Goal: Task Accomplishment & Management: Use online tool/utility

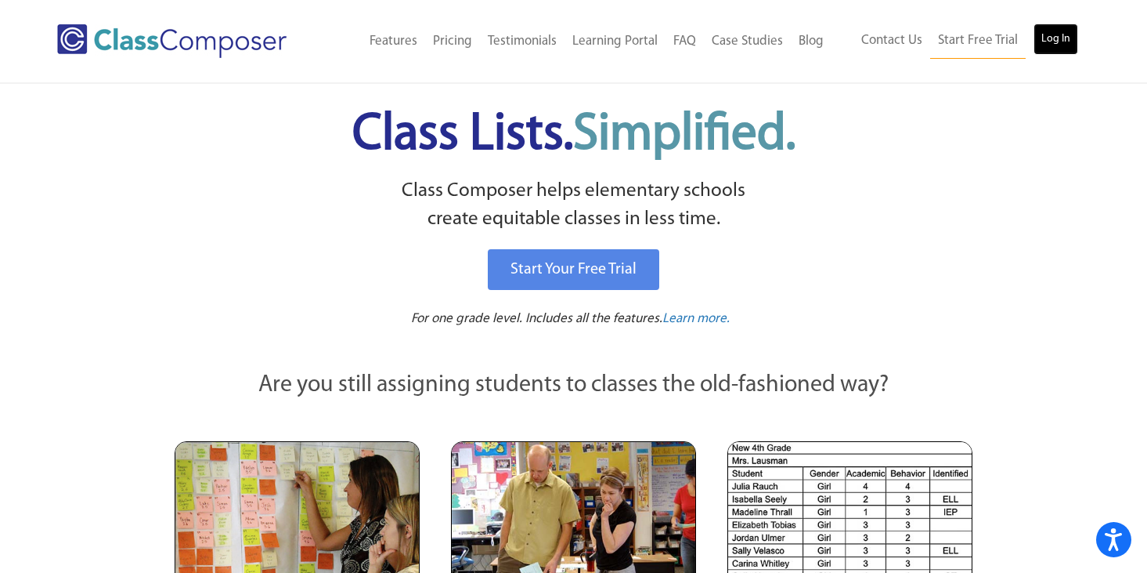
click at [1043, 41] on link "Log In" at bounding box center [1056, 38] width 45 height 31
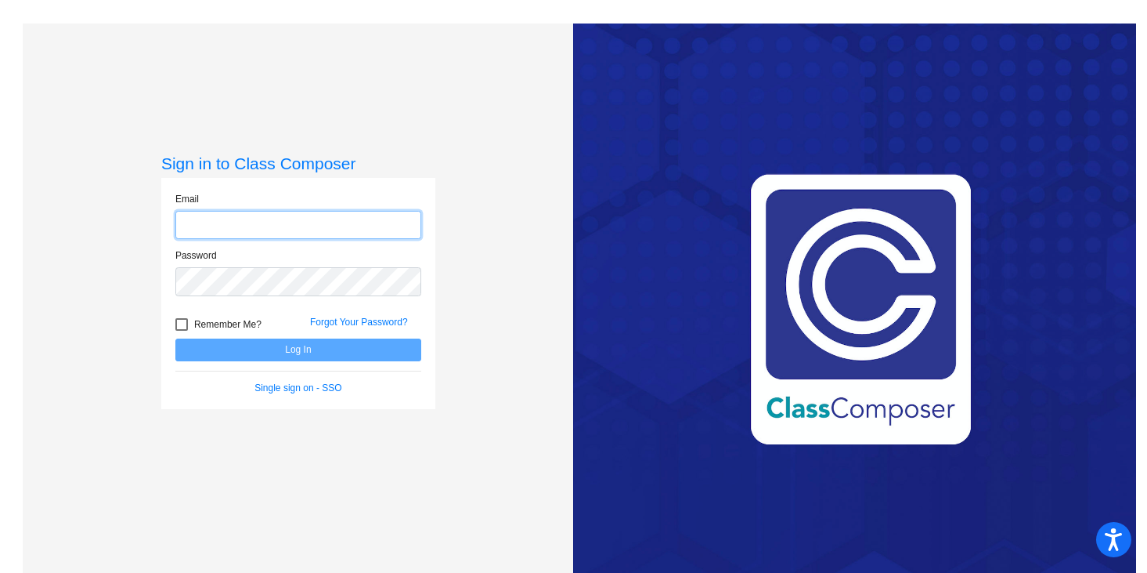
type input "[EMAIL_ADDRESS][DOMAIN_NAME]"
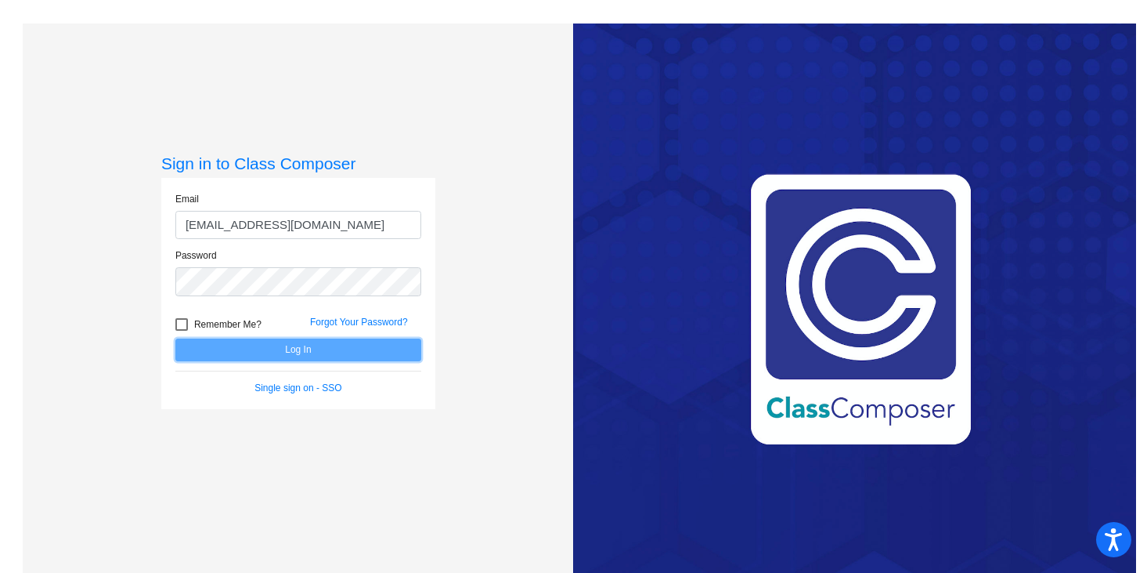
click at [279, 344] on button "Log In" at bounding box center [298, 349] width 246 height 23
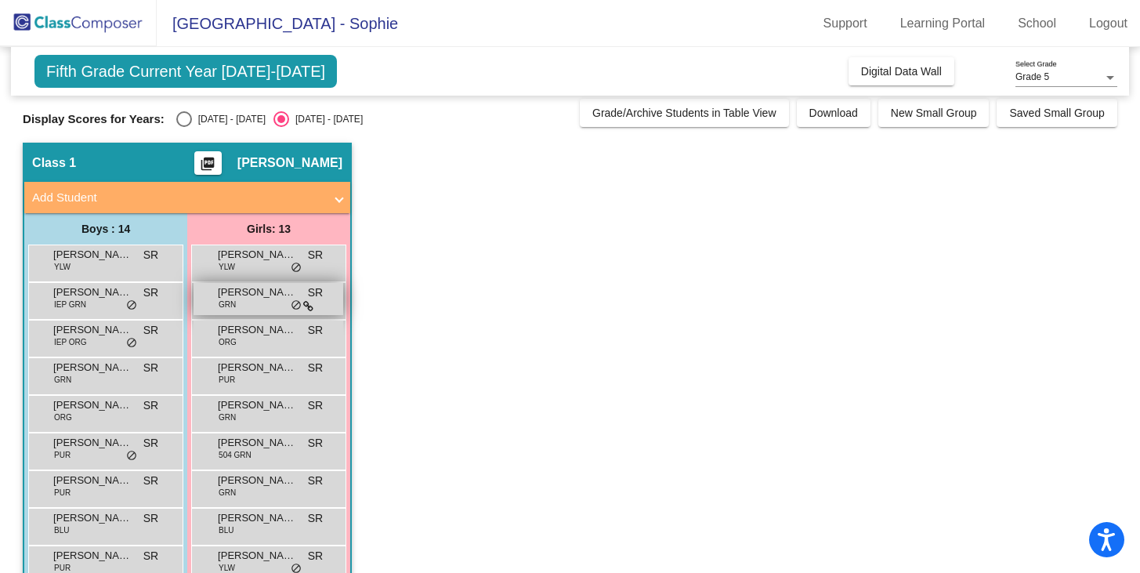
scroll to position [11, 0]
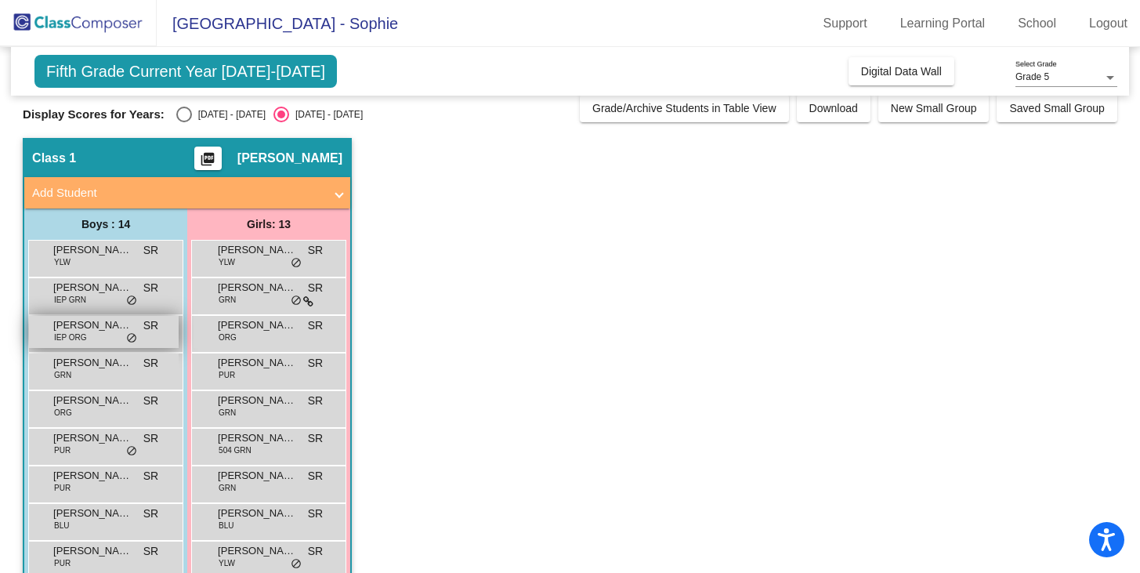
click at [100, 334] on div "[PERSON_NAME] IEP ORG SR lock do_not_disturb_alt" at bounding box center [104, 332] width 150 height 32
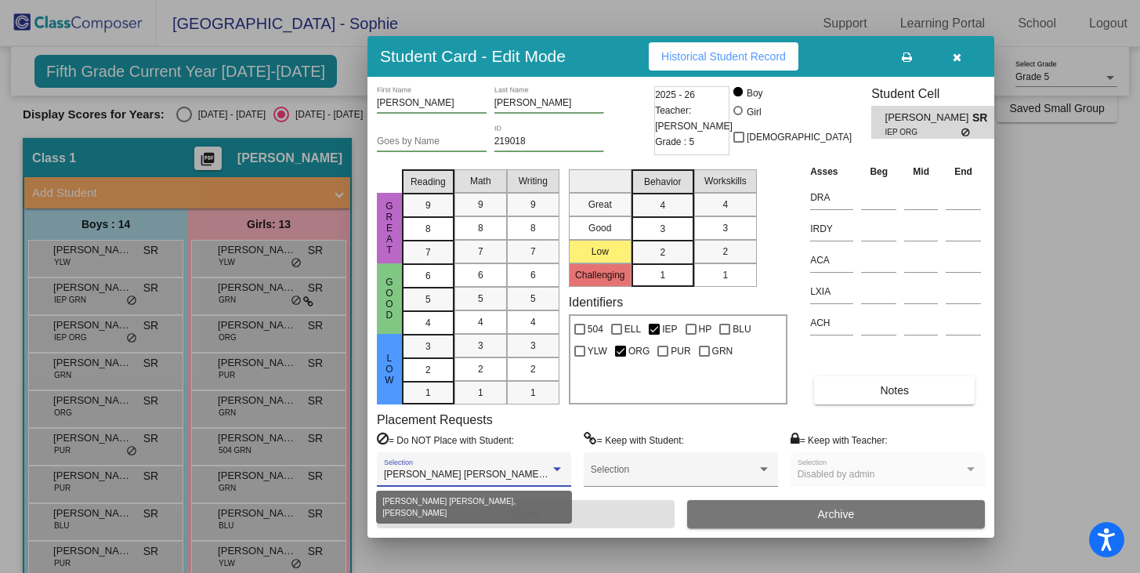
click at [555, 471] on div at bounding box center [557, 469] width 14 height 11
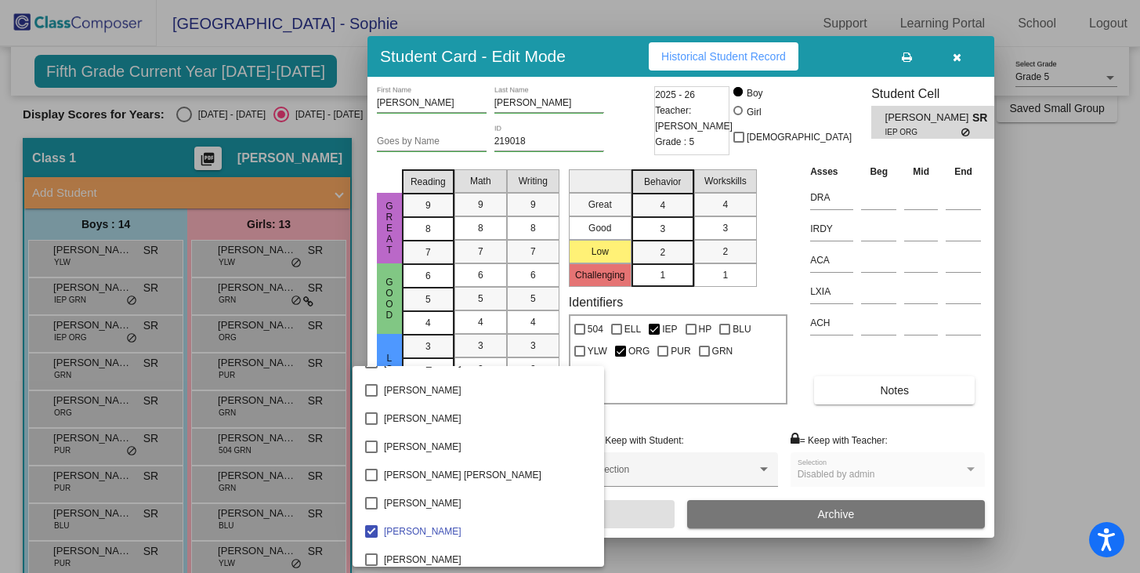
scroll to position [2138, 0]
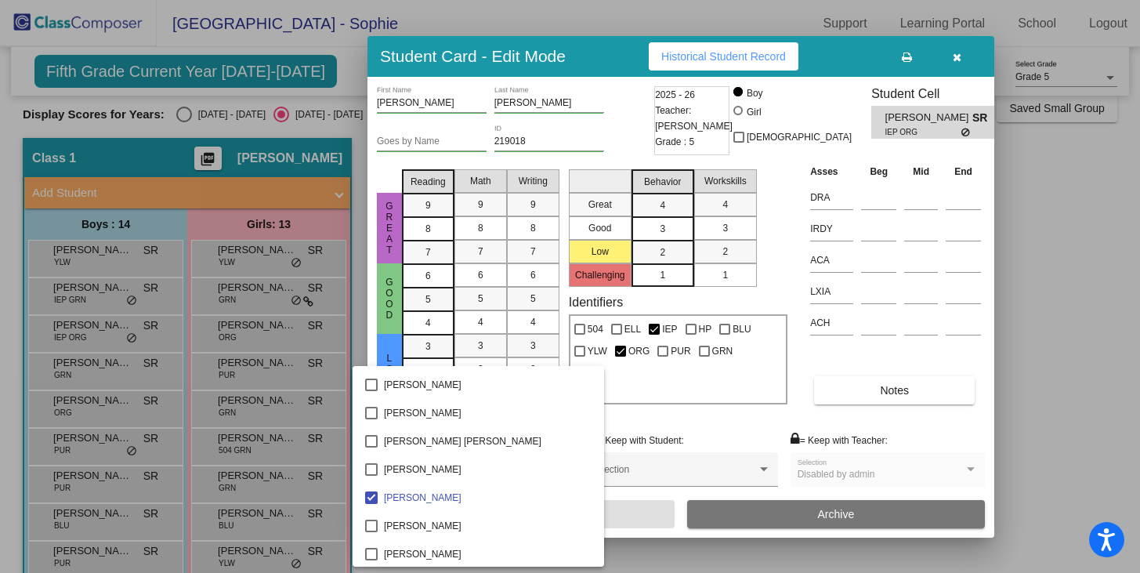
click at [956, 54] on div at bounding box center [570, 286] width 1140 height 573
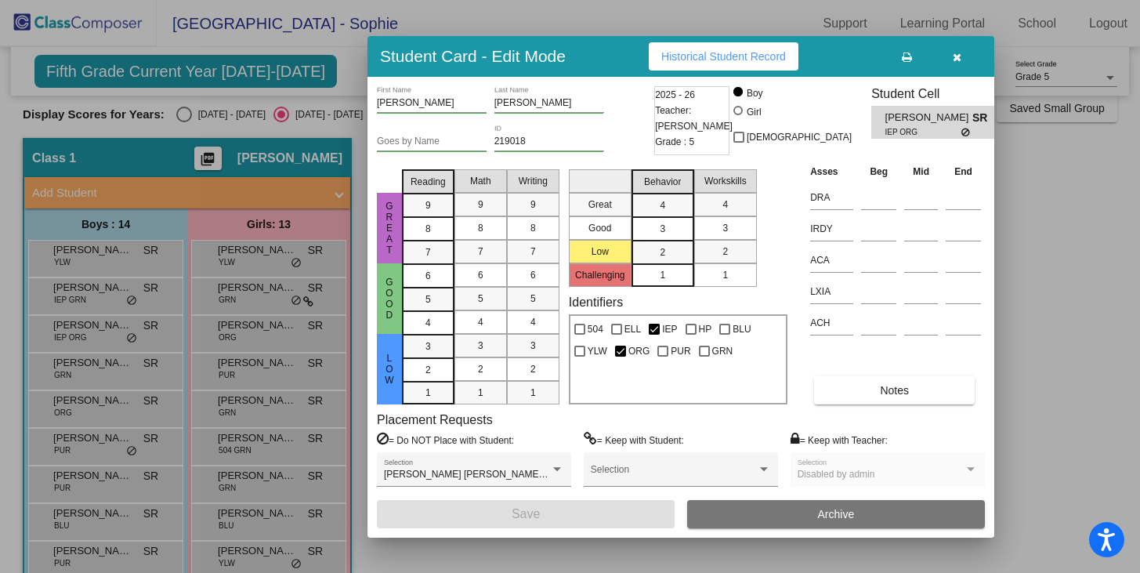
click at [956, 59] on icon "button" at bounding box center [956, 57] width 9 height 11
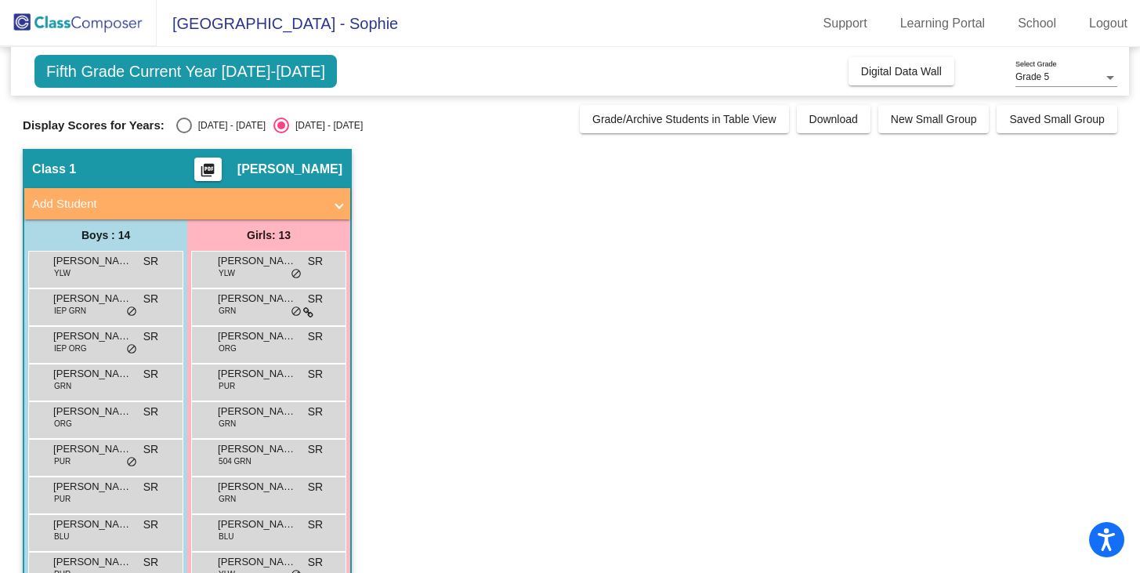
scroll to position [0, 0]
